Goal: Information Seeking & Learning: Check status

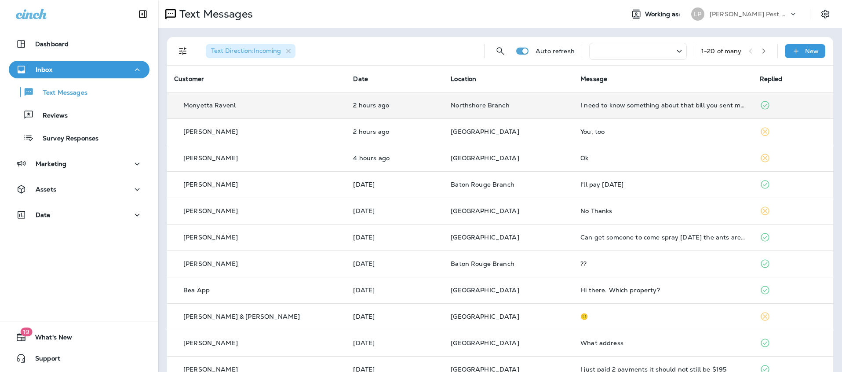
click at [388, 95] on td "2 hours ago" at bounding box center [395, 105] width 98 height 26
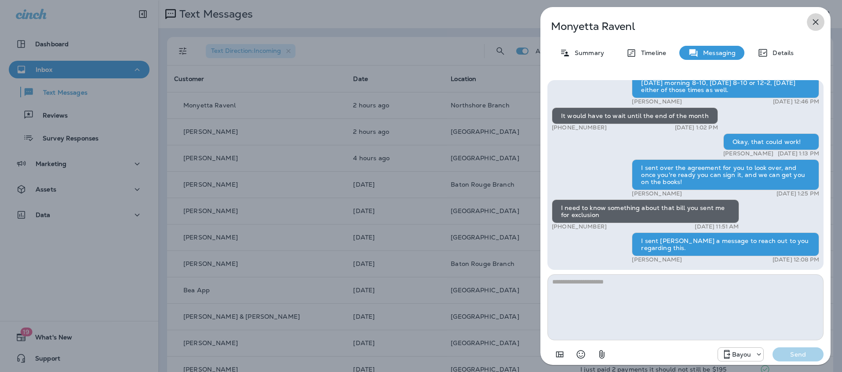
click at [813, 23] on icon "button" at bounding box center [815, 22] width 11 height 11
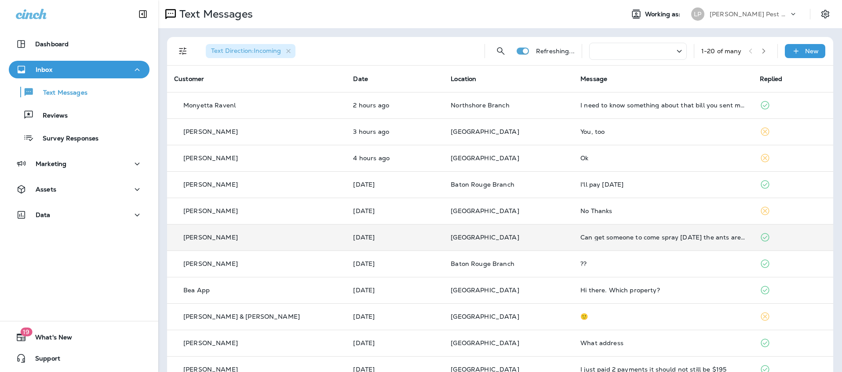
click at [347, 243] on td "[DATE]" at bounding box center [395, 237] width 98 height 26
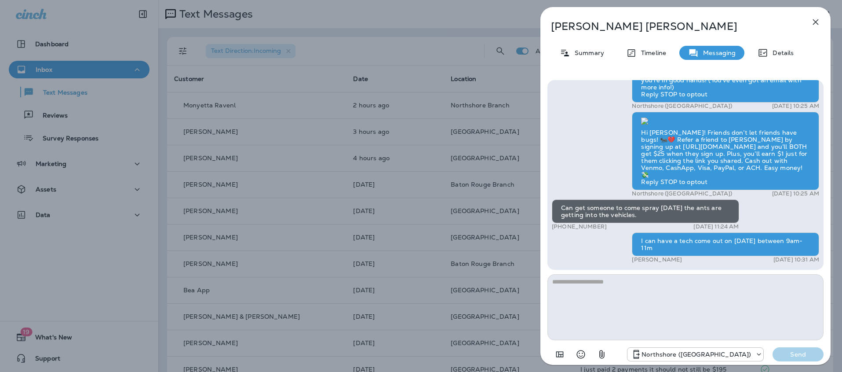
scroll to position [0, 0]
click at [821, 18] on button "button" at bounding box center [816, 22] width 18 height 18
